Goal: Check status: Check status

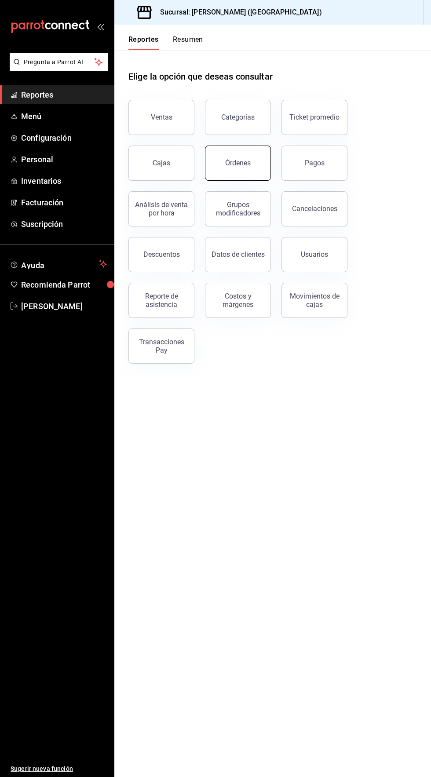
click at [252, 175] on button "Órdenes" at bounding box center [238, 163] width 66 height 35
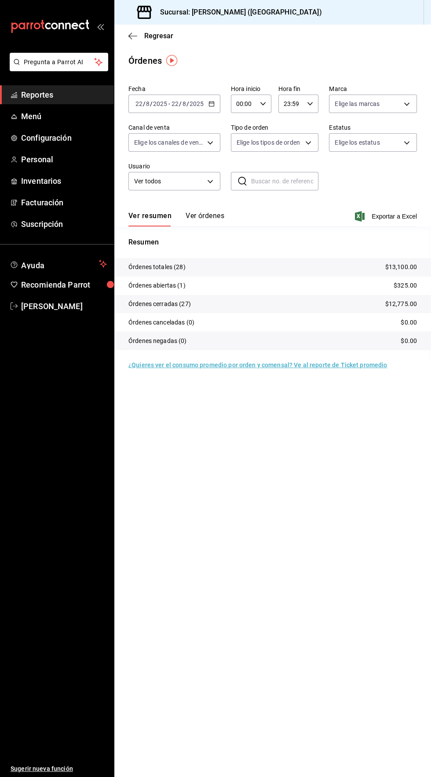
click at [211, 103] on icon "button" at bounding box center [211, 104] width 6 height 6
click at [183, 227] on span "Rango de fechas" at bounding box center [170, 229] width 68 height 9
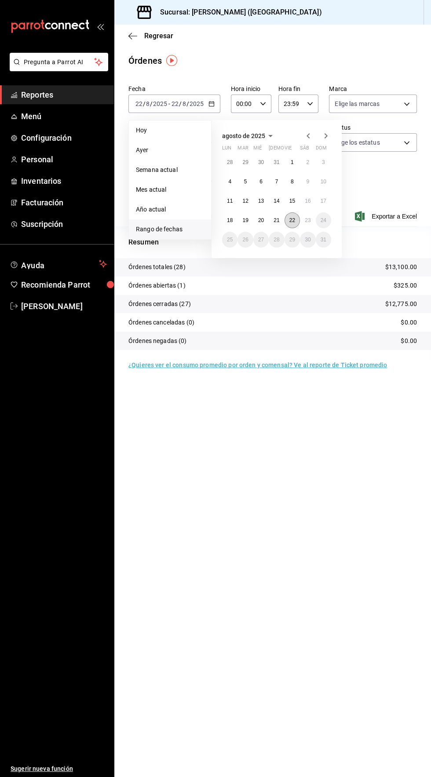
click at [292, 219] on abbr "22" at bounding box center [292, 220] width 6 height 6
click at [307, 220] on abbr "23" at bounding box center [308, 220] width 6 height 6
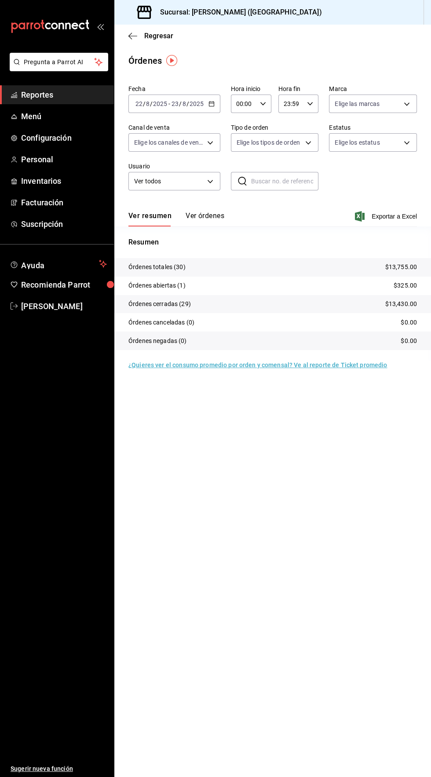
click at [247, 103] on input "00:00" at bounding box center [244, 104] width 26 height 18
click at [240, 153] on span "04" at bounding box center [240, 151] width 6 height 7
type input "04:00"
click at [323, 43] on div at bounding box center [215, 388] width 431 height 777
